Goal: Information Seeking & Learning: Compare options

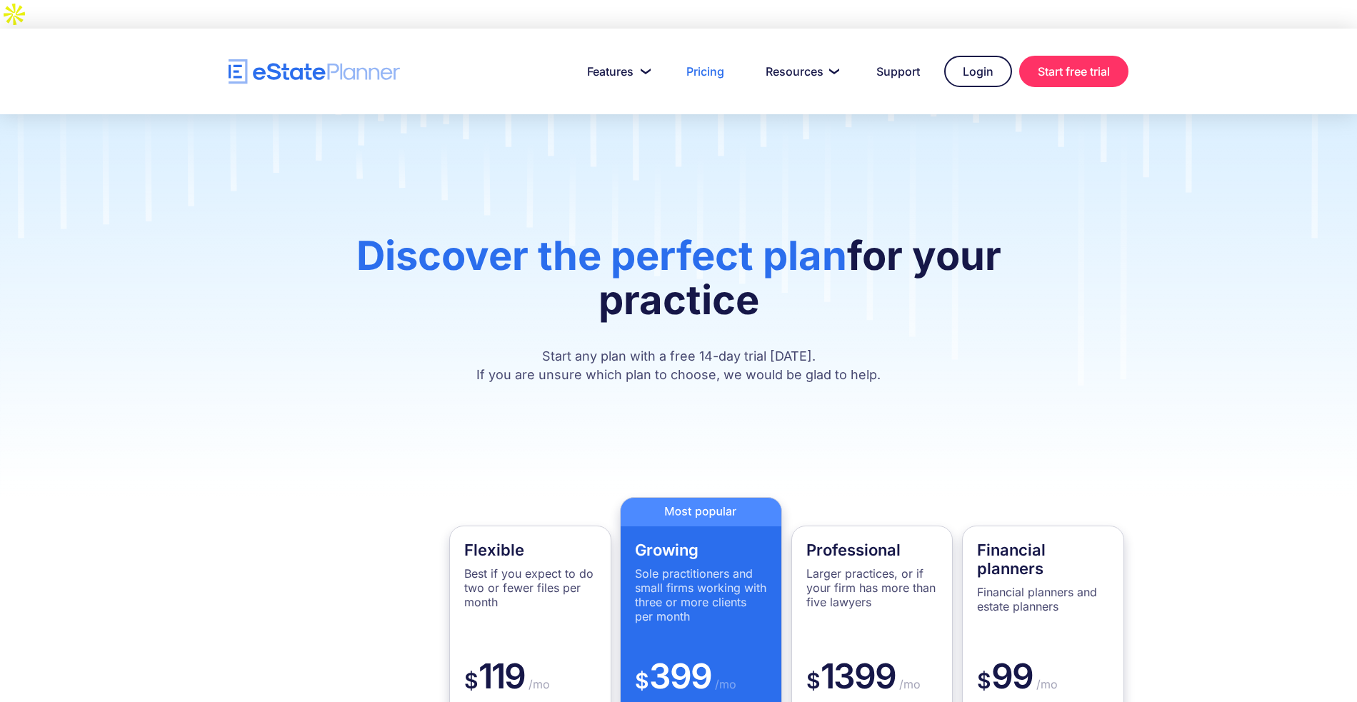
drag, startPoint x: 703, startPoint y: 332, endPoint x: 810, endPoint y: 326, distance: 107.3
click at [810, 347] on p "Start any plan with a free 14-day trial [DATE]. If you are unsure which plan to…" at bounding box center [678, 365] width 771 height 37
click at [820, 347] on p "Start any plan with a free 14-day trial [DATE]. If you are unsure which plan to…" at bounding box center [678, 365] width 771 height 37
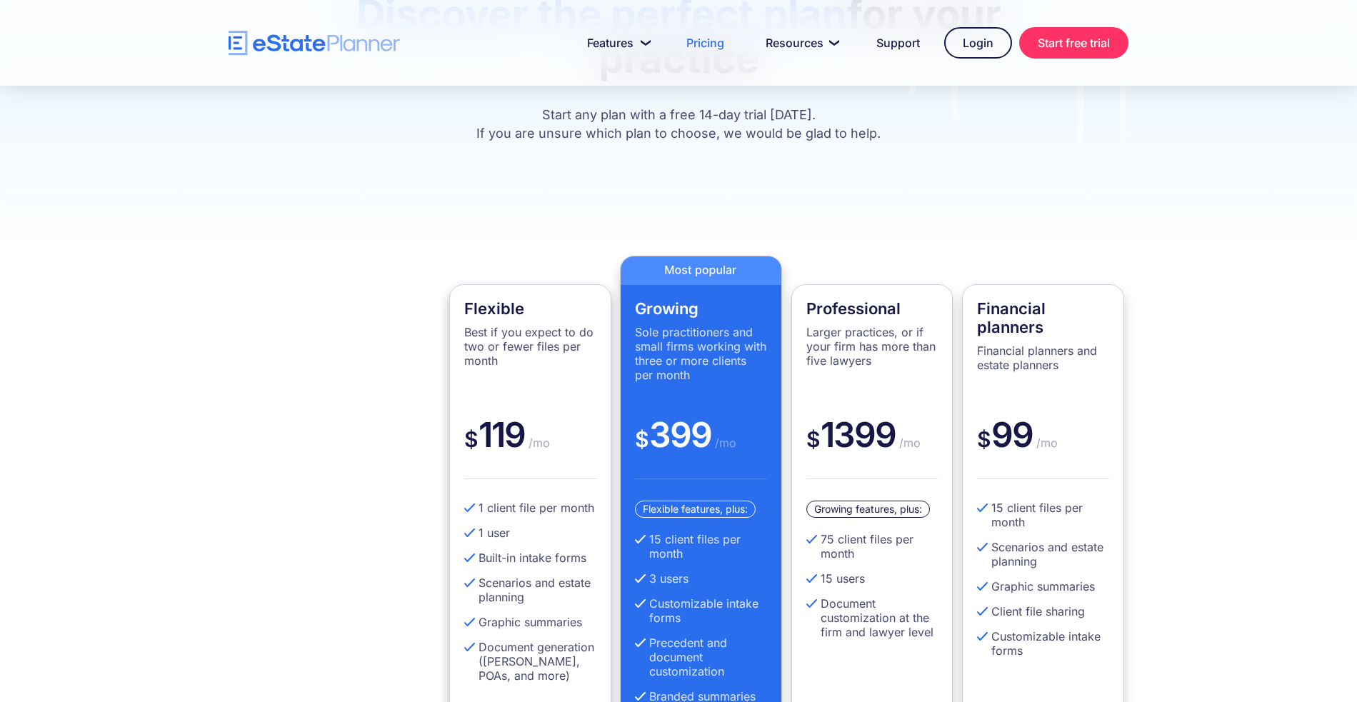
scroll to position [241, 0]
drag, startPoint x: 650, startPoint y: 510, endPoint x: 662, endPoint y: 510, distance: 12.2
click at [662, 532] on li "15 client files per month" at bounding box center [701, 546] width 132 height 29
drag, startPoint x: 693, startPoint y: 548, endPoint x: 648, endPoint y: 549, distance: 45.7
click at [648, 571] on li "3 users" at bounding box center [701, 578] width 132 height 14
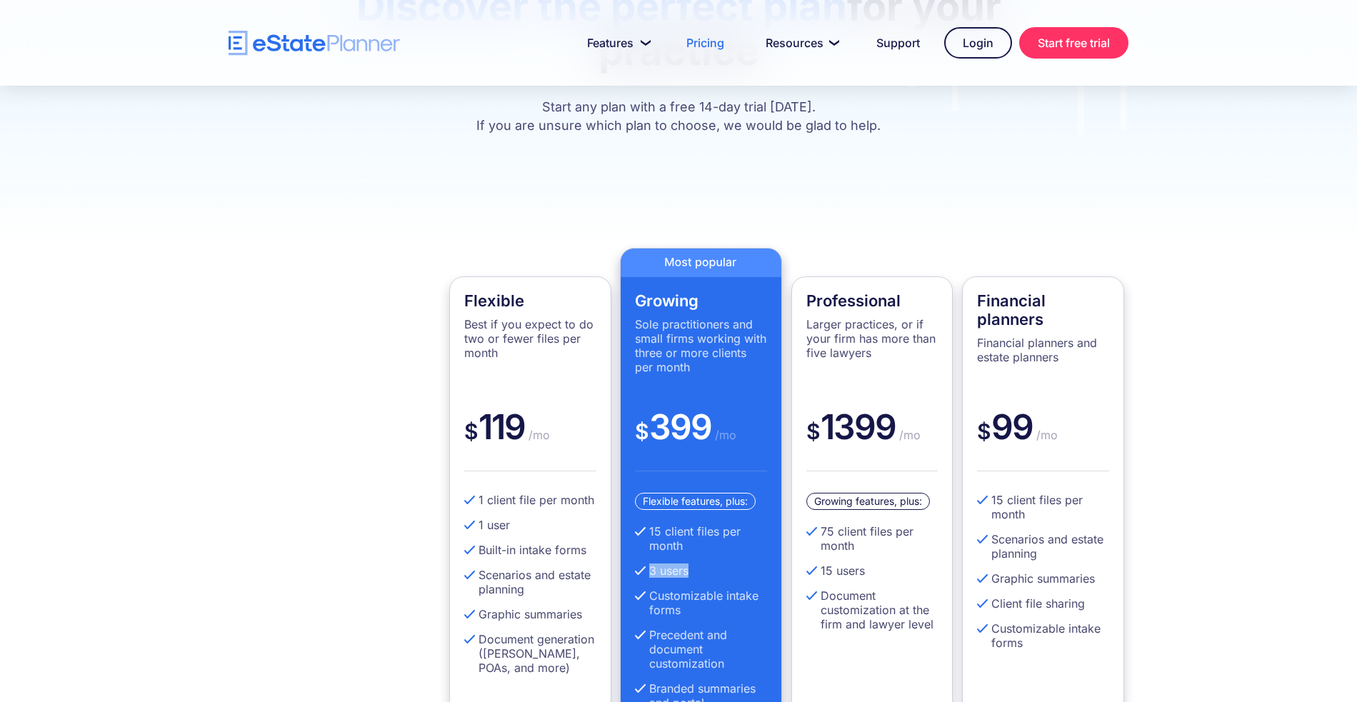
scroll to position [253, 0]
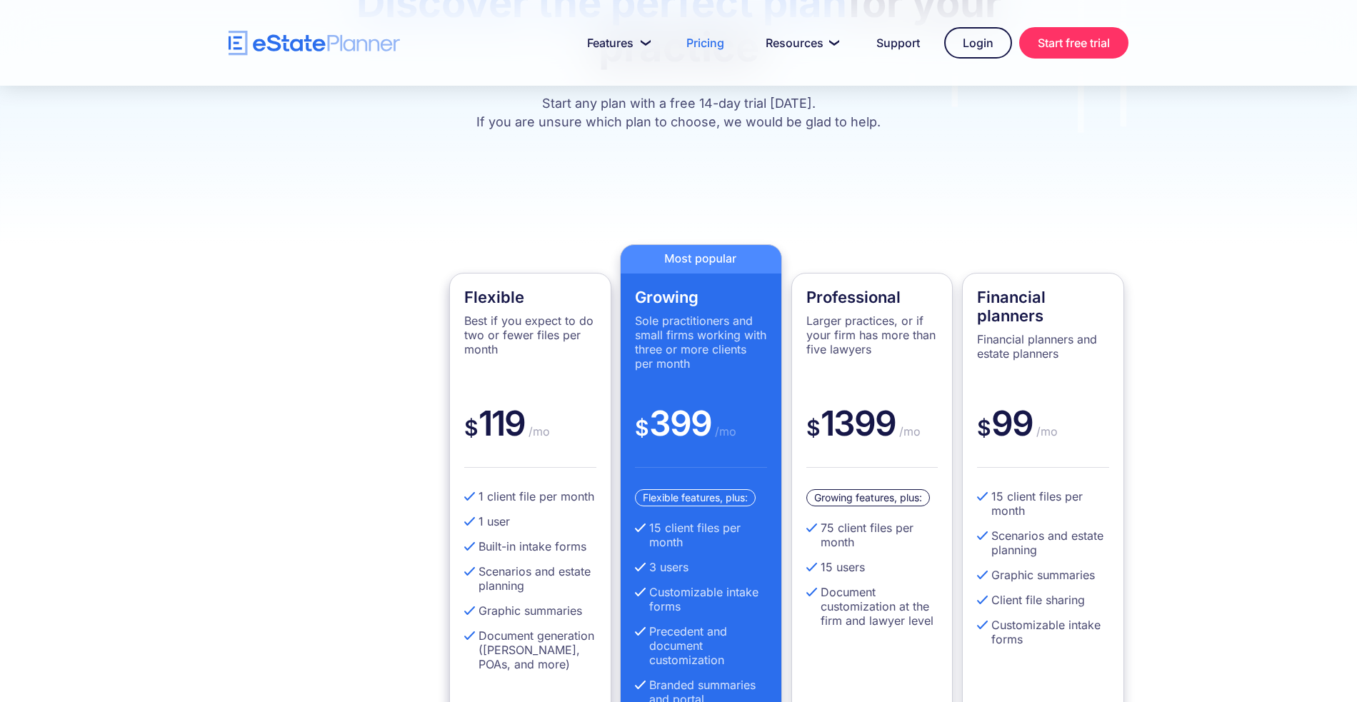
click at [490, 489] on ul "1 client file per month 1 user Built-in intake forms Scenarios and estate plann…" at bounding box center [530, 585] width 132 height 193
drag, startPoint x: 513, startPoint y: 492, endPoint x: 476, endPoint y: 493, distance: 36.4
click at [476, 514] on li "1 user" at bounding box center [530, 521] width 132 height 14
click at [533, 499] on ul "1 client file per month 1 user Built-in intake forms Scenarios and estate plann…" at bounding box center [530, 585] width 132 height 193
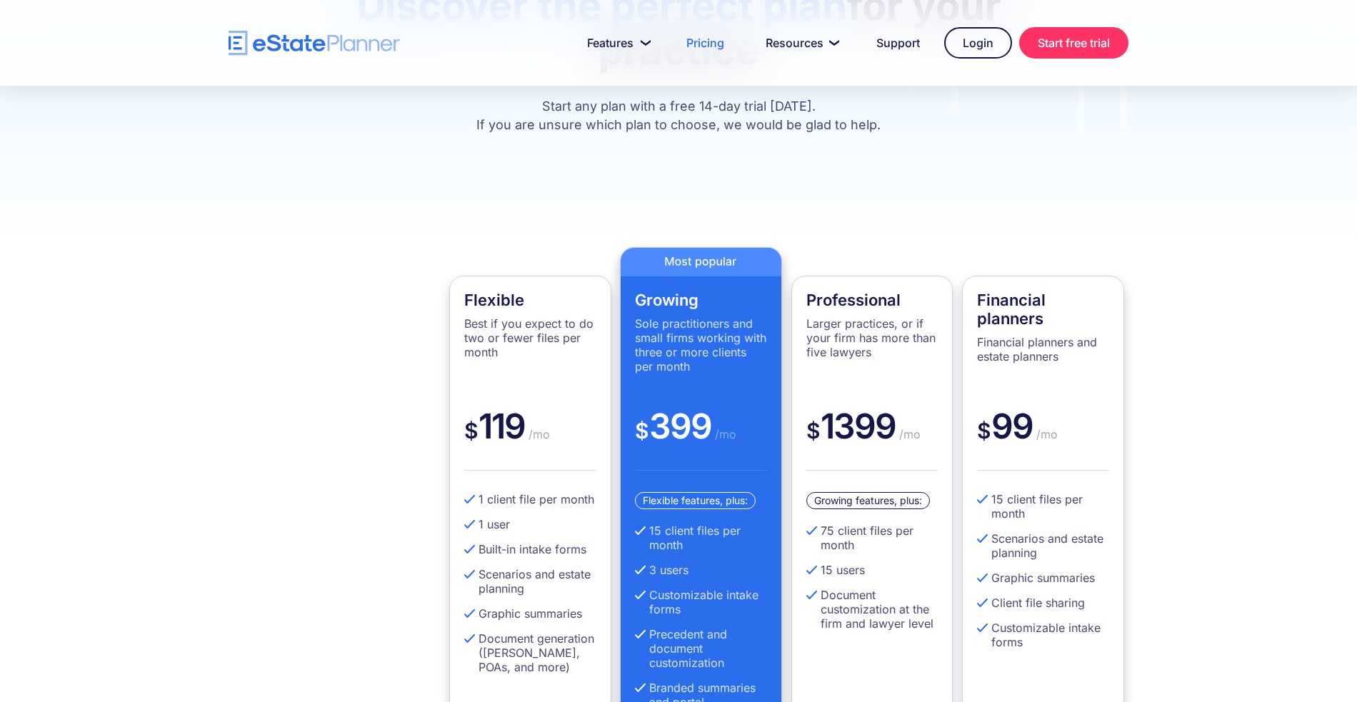
scroll to position [249, 0]
drag, startPoint x: 478, startPoint y: 474, endPoint x: 486, endPoint y: 471, distance: 8.4
click at [486, 493] on li "1 client file per month" at bounding box center [530, 500] width 132 height 14
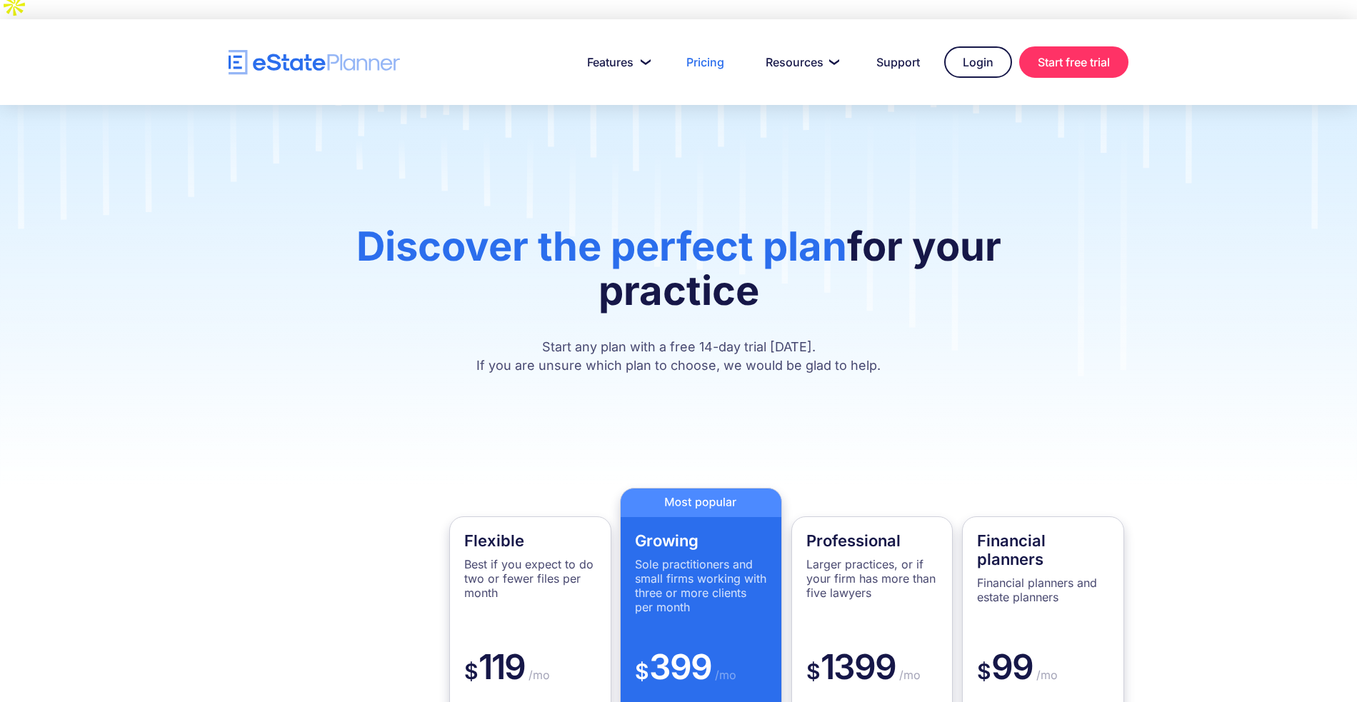
scroll to position [0, 0]
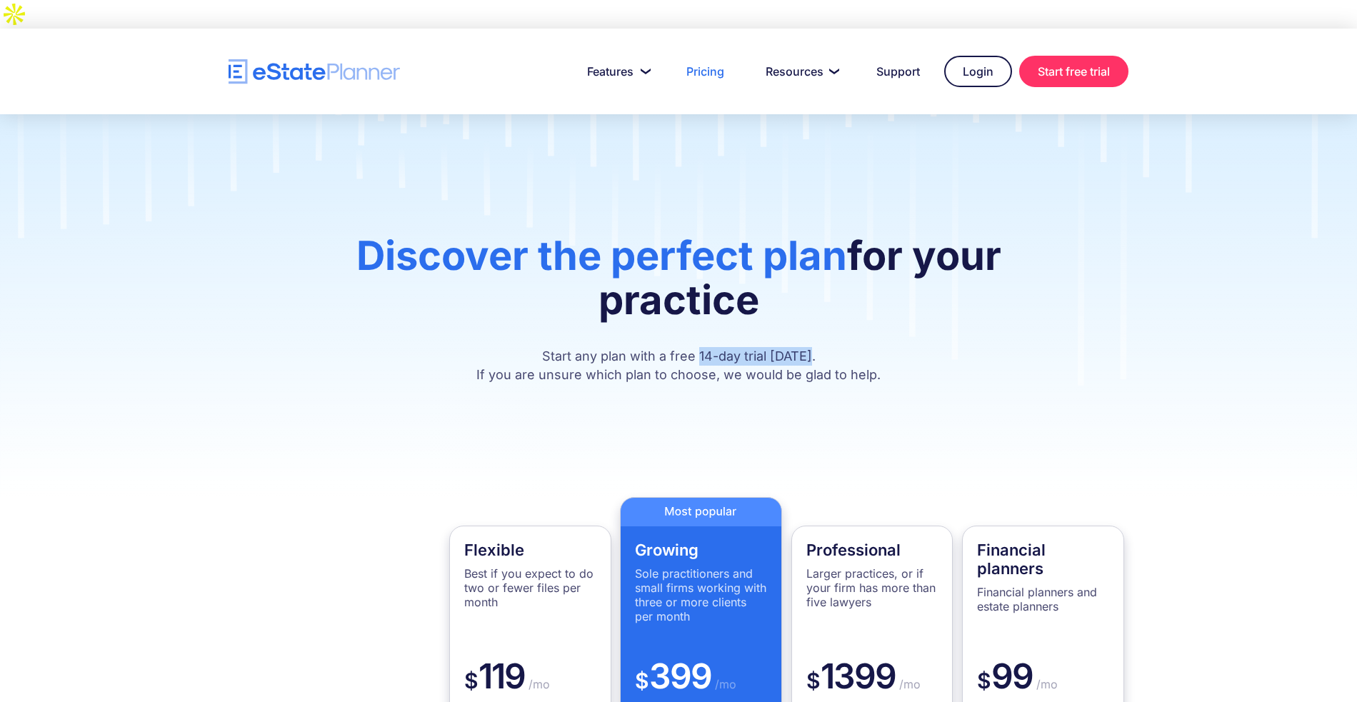
drag, startPoint x: 817, startPoint y: 329, endPoint x: 700, endPoint y: 332, distance: 117.1
click at [700, 347] on p "Start any plan with a free 14-day trial [DATE]. If you are unsure which plan to…" at bounding box center [678, 365] width 771 height 37
